Goal: Check status: Check status

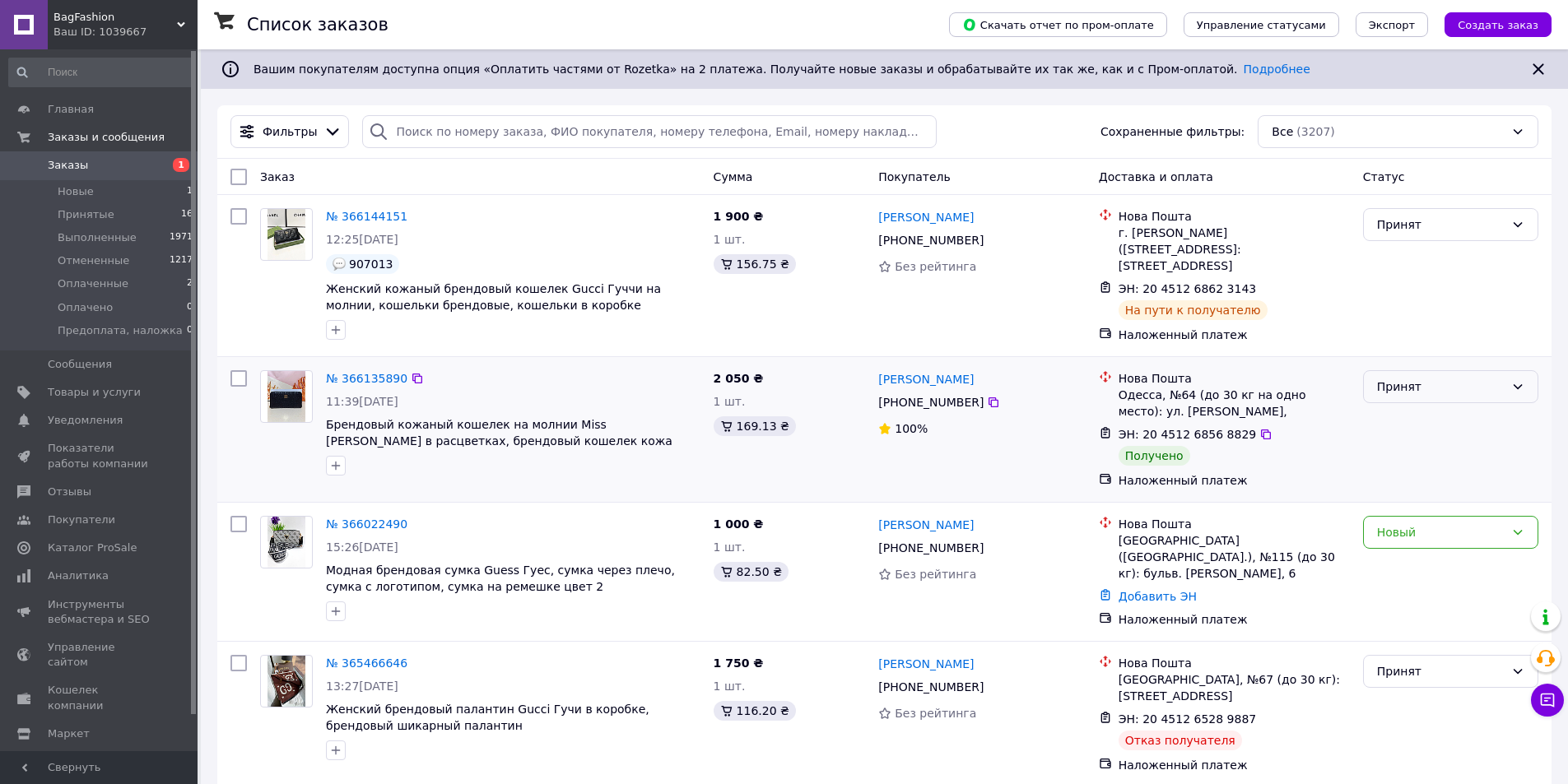
click at [1402, 383] on div "Принят" at bounding box center [1441, 387] width 127 height 18
click at [1416, 419] on li "Выполнен" at bounding box center [1450, 420] width 174 height 30
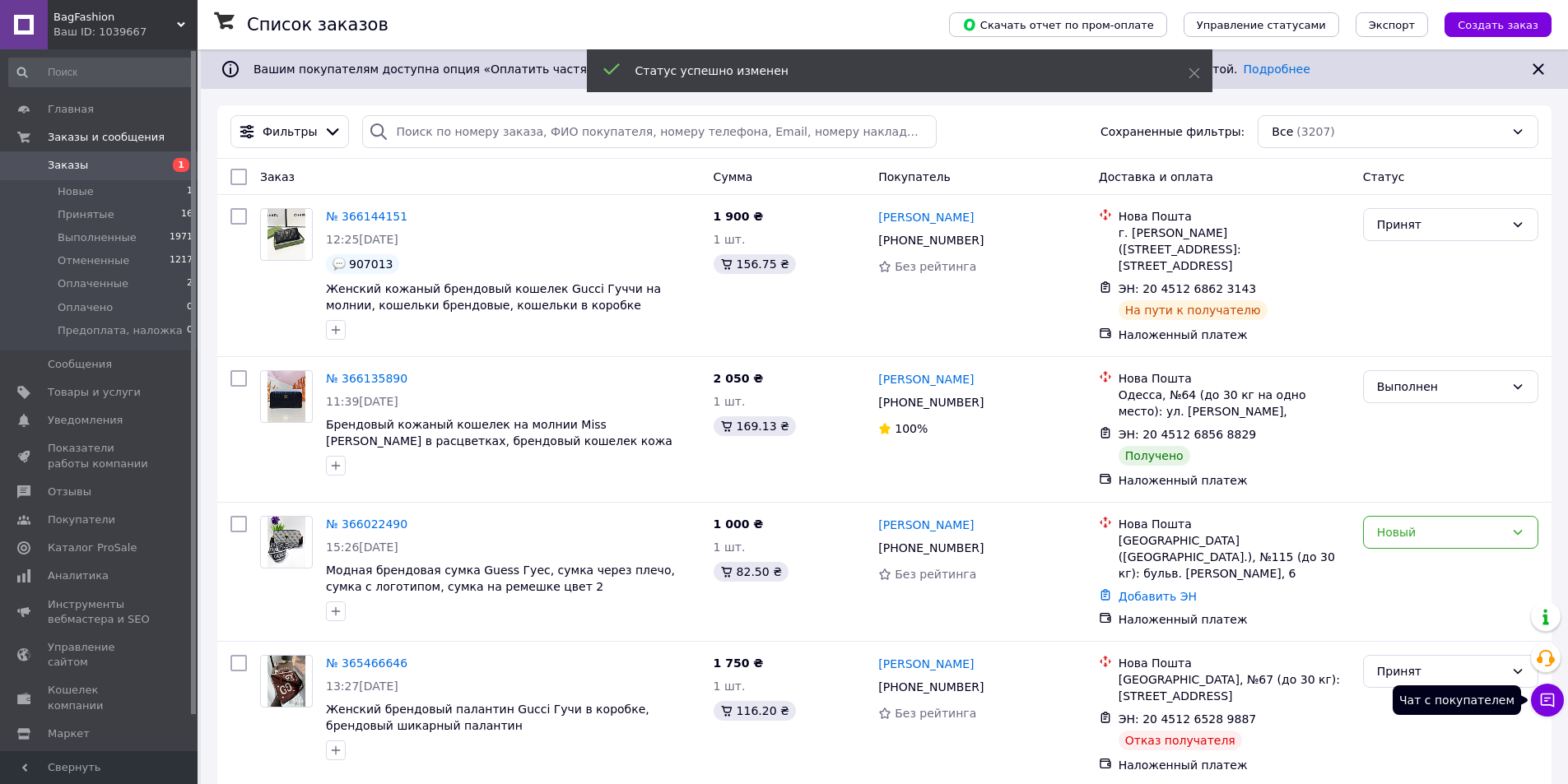
click at [1549, 695] on icon at bounding box center [1548, 701] width 14 height 14
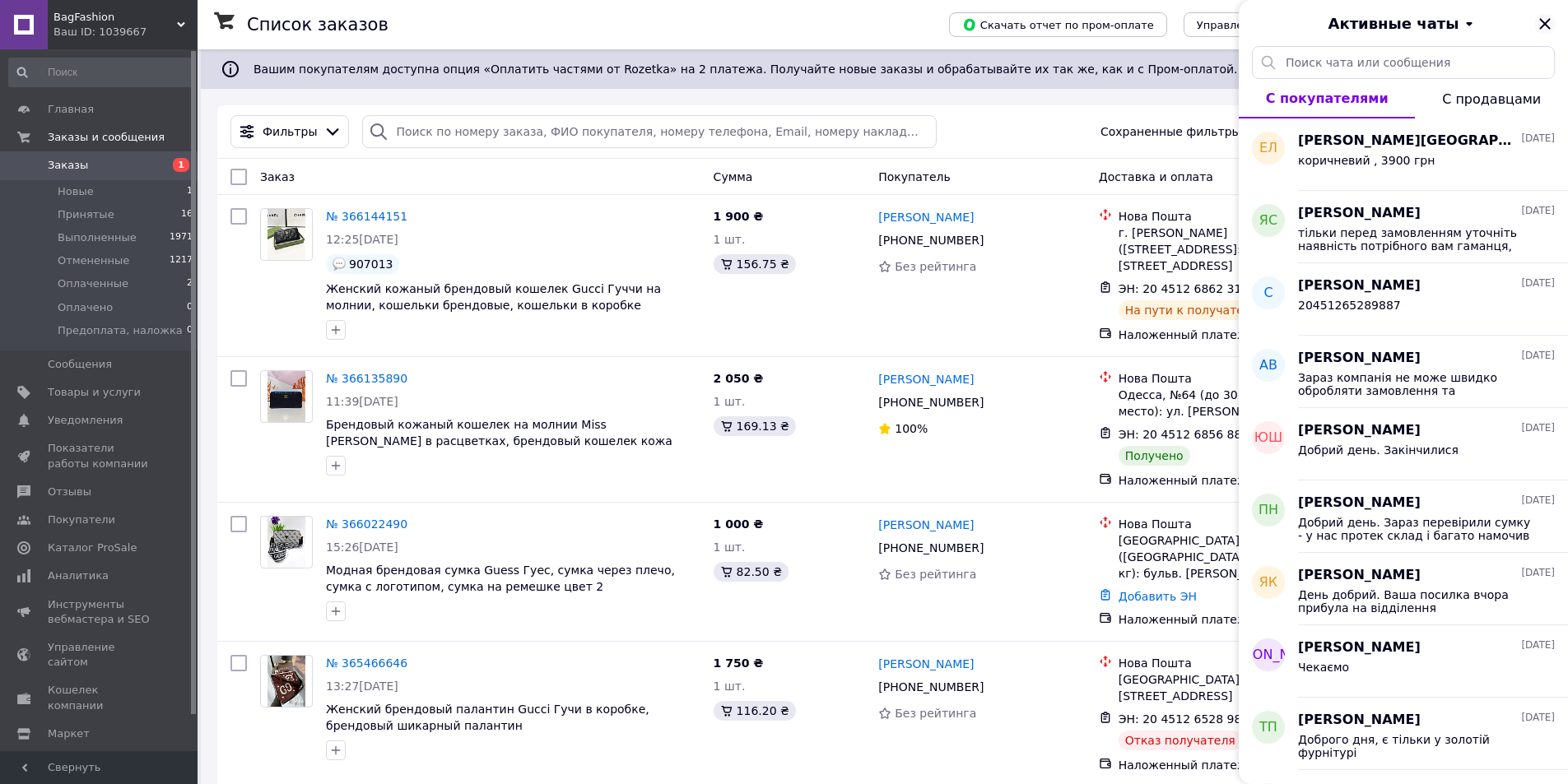
click at [1551, 31] on icon "Закрыть" at bounding box center [1544, 24] width 20 height 20
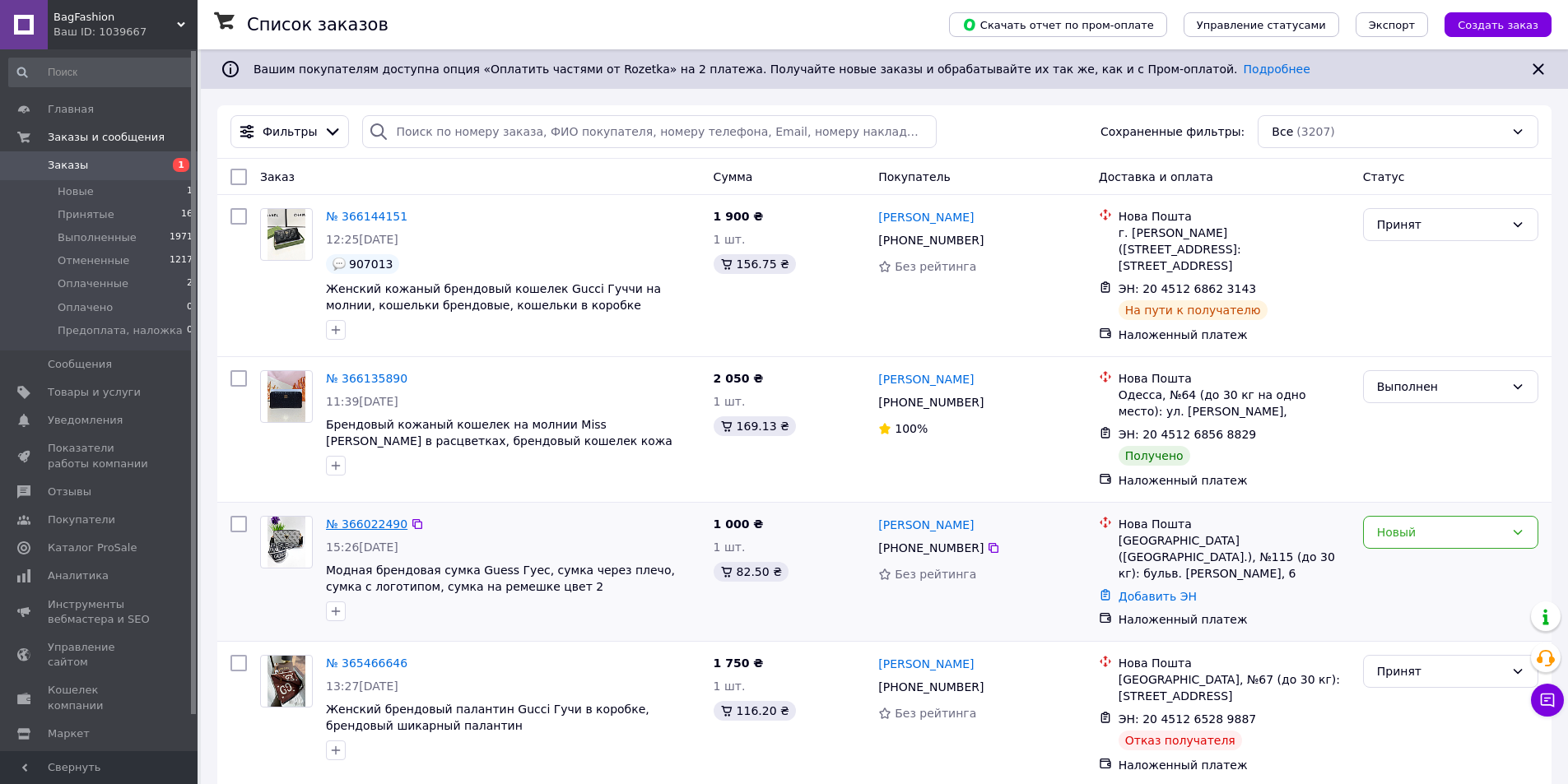
click at [361, 526] on link "№ 366022490" at bounding box center [366, 524] width 81 height 13
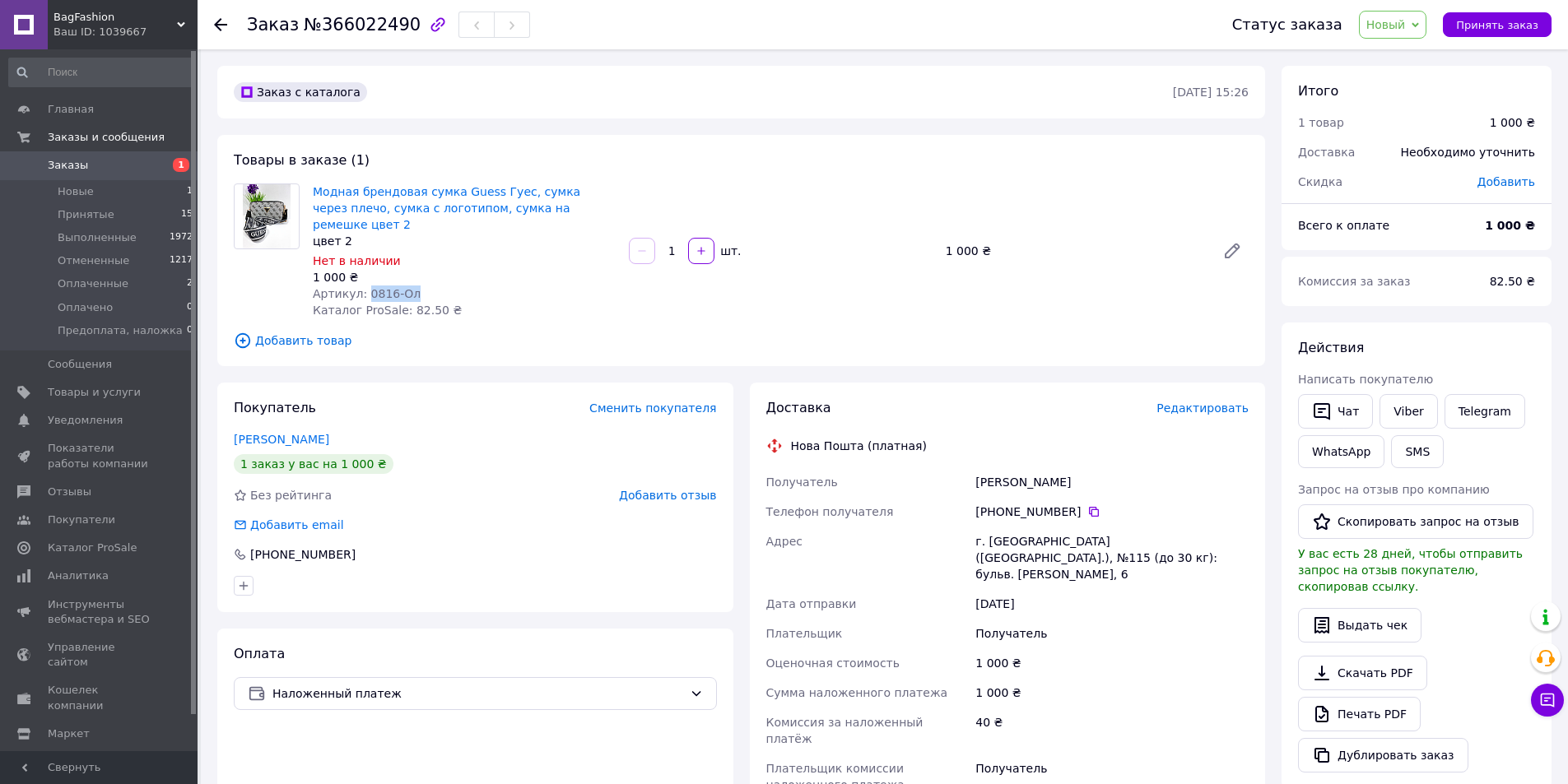
drag, startPoint x: 410, startPoint y: 276, endPoint x: 362, endPoint y: 273, distance: 48.1
click at [362, 285] on div "Артикул: 0816-Ол" at bounding box center [464, 293] width 303 height 17
copy span "0816-Ол"
click at [449, 208] on link "Модная брендовая сумка Guess Гуес, сумка через плечо, сумка с логотипом, сумка …" at bounding box center [446, 208] width 267 height 46
